Goal: Information Seeking & Learning: Check status

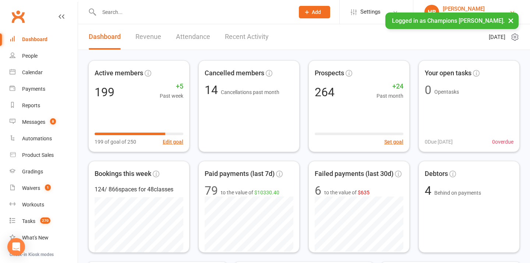
click at [515, 18] on button "×" at bounding box center [510, 21] width 13 height 16
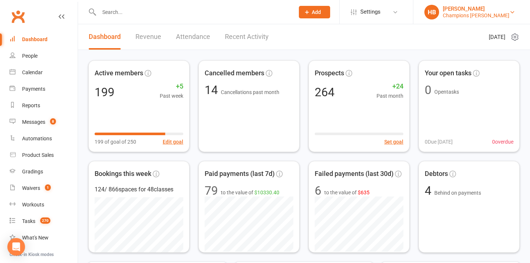
click at [504, 16] on div "Champions Gym Myaree" at bounding box center [476, 15] width 67 height 7
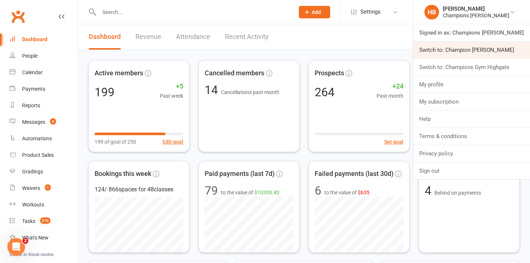
click at [495, 52] on link "Switch to: Champion Gym Joondalup" at bounding box center [471, 50] width 117 height 17
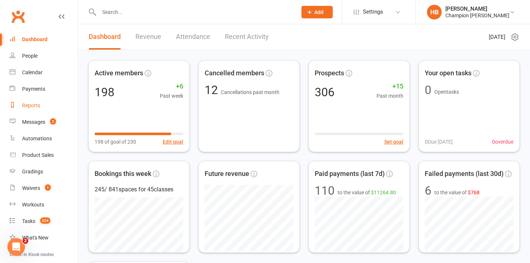
click at [44, 107] on link "Reports" at bounding box center [44, 105] width 68 height 17
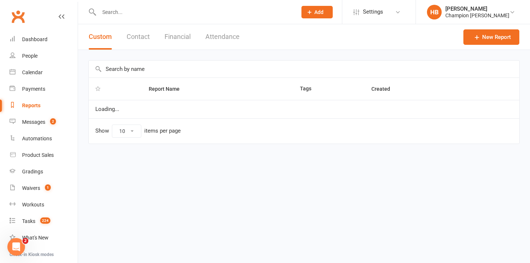
click at [120, 68] on input "text" at bounding box center [304, 69] width 430 height 17
type input "b"
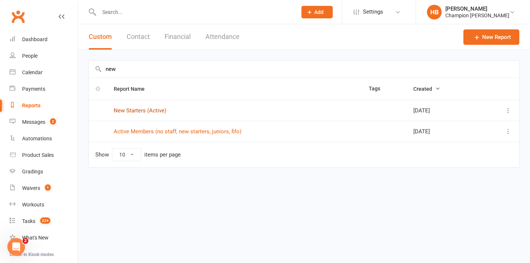
type input "new"
click at [131, 111] on link "New Starters (Active)" at bounding box center [140, 110] width 53 height 7
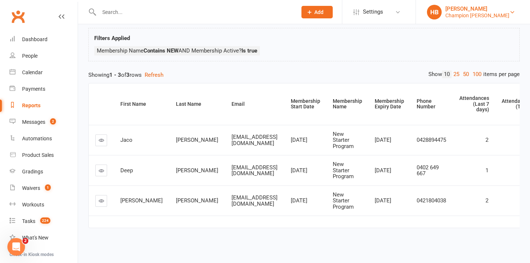
click at [476, 17] on div "Champion Gym Joondalup" at bounding box center [477, 15] width 64 height 7
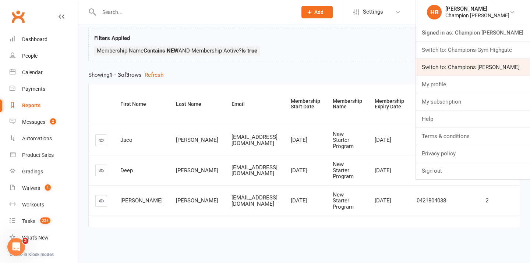
click at [476, 61] on link "Switch to: Champions Gym Myaree" at bounding box center [473, 67] width 114 height 17
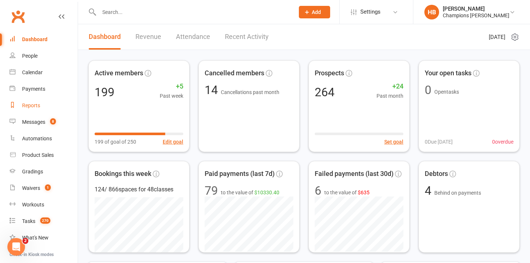
click at [25, 107] on div "Reports" at bounding box center [31, 106] width 18 height 6
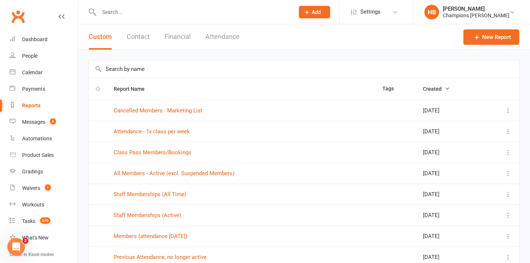
click at [116, 72] on input "text" at bounding box center [304, 69] width 430 height 17
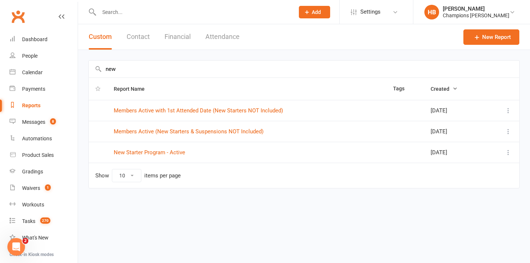
type input "new"
click at [140, 154] on link "New Starter Program - Active" at bounding box center [149, 152] width 71 height 7
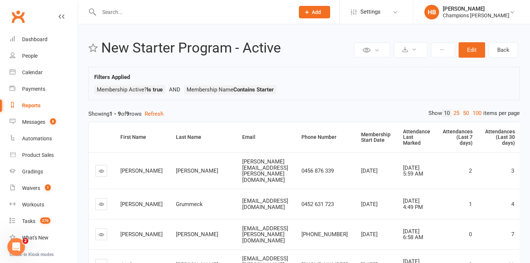
click at [27, 107] on div "Reports" at bounding box center [31, 106] width 18 height 6
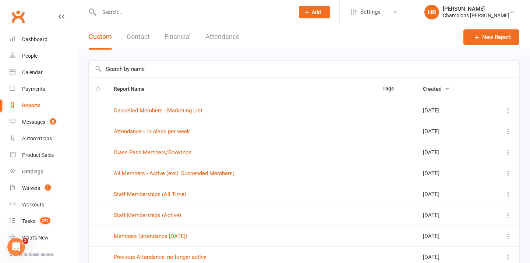
click at [148, 69] on input "text" at bounding box center [304, 69] width 430 height 17
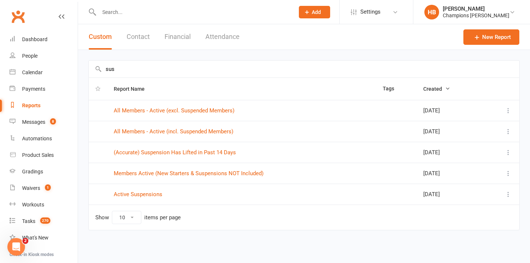
type input "sus"
click at [132, 198] on td "Active Suspensions" at bounding box center [241, 194] width 269 height 21
click at [132, 196] on link "Active Suspensions" at bounding box center [138, 194] width 49 height 7
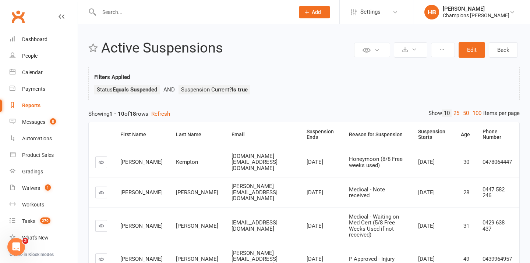
click at [34, 106] on div "Reports" at bounding box center [31, 106] width 18 height 6
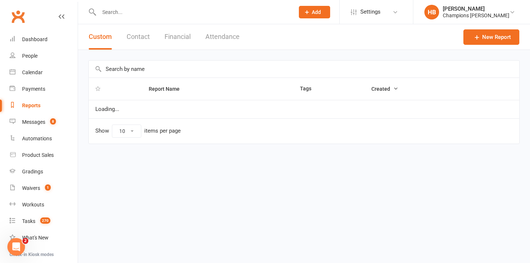
click at [111, 67] on input "text" at bounding box center [304, 69] width 430 height 17
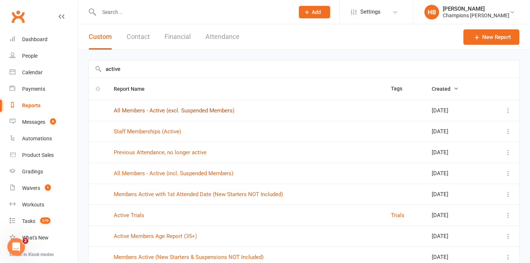
type input "active"
click at [185, 114] on link "All Members - Active (excl. Suspended Members)" at bounding box center [174, 110] width 121 height 7
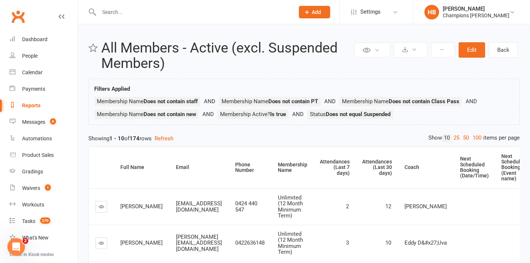
click at [35, 106] on div "Reports" at bounding box center [31, 106] width 18 height 6
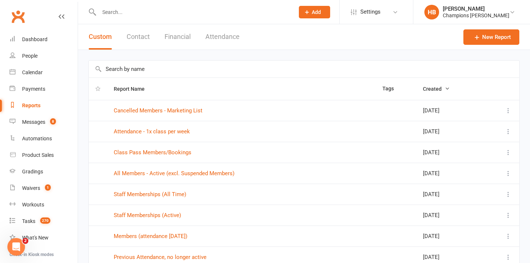
click at [216, 38] on button "Attendance" at bounding box center [222, 36] width 34 height 25
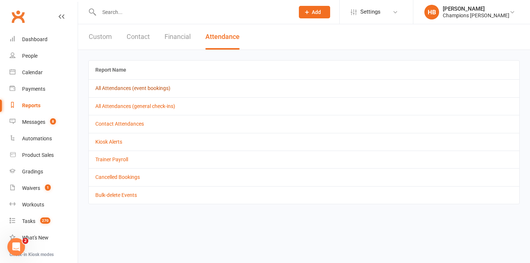
click at [157, 86] on link "All Attendances (event bookings)" at bounding box center [132, 88] width 75 height 6
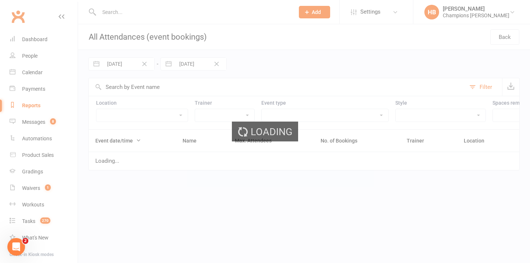
click at [131, 63] on input "[DATE]" at bounding box center [128, 64] width 51 height 13
select select "5"
select select "2025"
select select "6"
select select "2025"
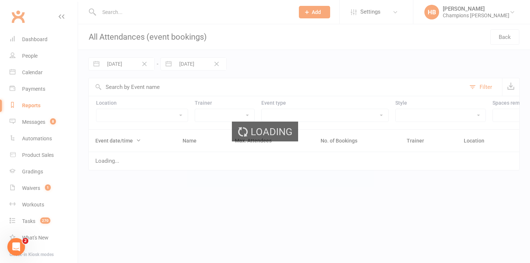
select select "7"
select select "2025"
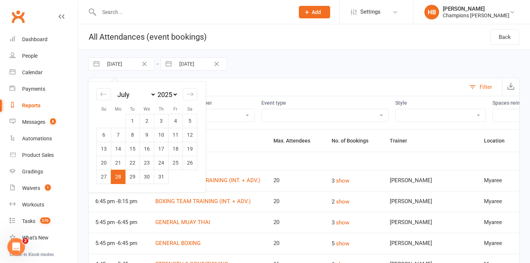
click at [131, 63] on input "[DATE]" at bounding box center [128, 64] width 51 height 13
click at [188, 94] on icon "Move forward to switch to the next month." at bounding box center [190, 94] width 7 height 7
select select "8"
select select "2025"
click at [119, 138] on td "4" at bounding box center [118, 135] width 14 height 14
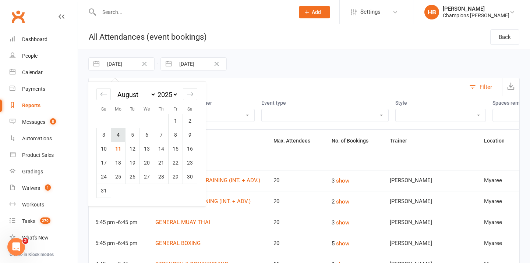
type input "[DATE]"
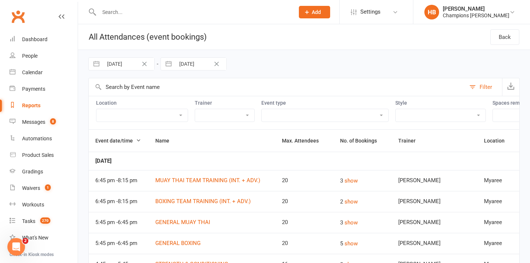
select select "6"
select select "2025"
select select "7"
select select "2025"
select select "8"
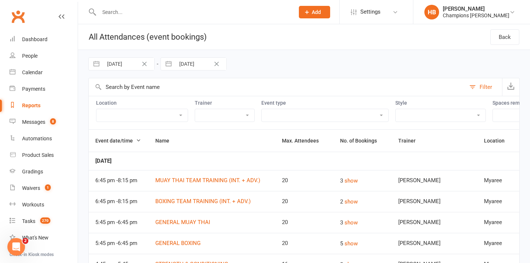
select select "2025"
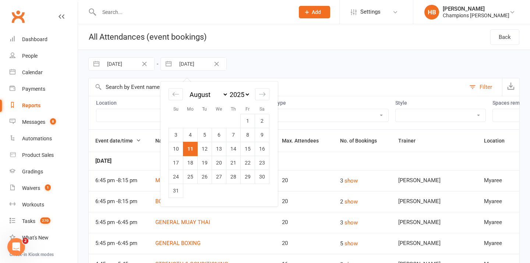
click at [191, 67] on input "[DATE]" at bounding box center [200, 64] width 51 height 13
click at [177, 149] on td "10" at bounding box center [176, 149] width 14 height 14
type input "[DATE]"
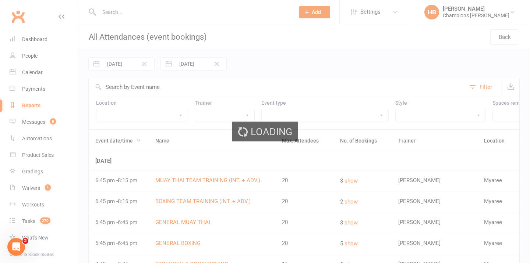
click at [372, 115] on select "[DATE] Special Class Member Event PT - With Coach [PERSON_NAME] (45 minutes) PT…" at bounding box center [325, 115] width 127 height 13
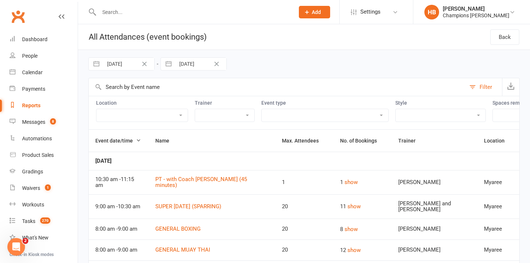
select select "11202"
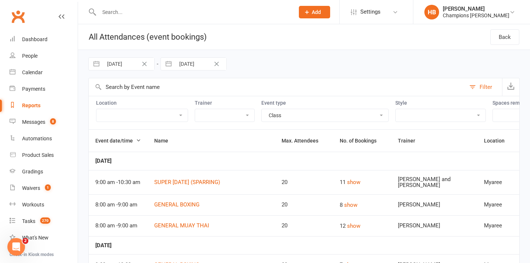
click at [509, 87] on icon "button" at bounding box center [510, 85] width 7 height 7
